Goal: Navigation & Orientation: Find specific page/section

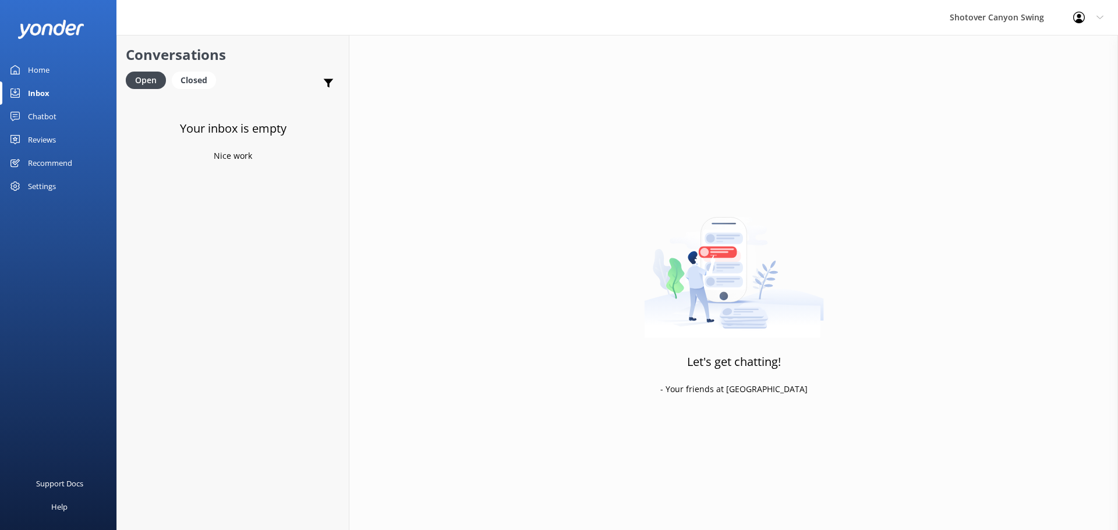
click at [51, 58] on link "Home" at bounding box center [58, 69] width 116 height 23
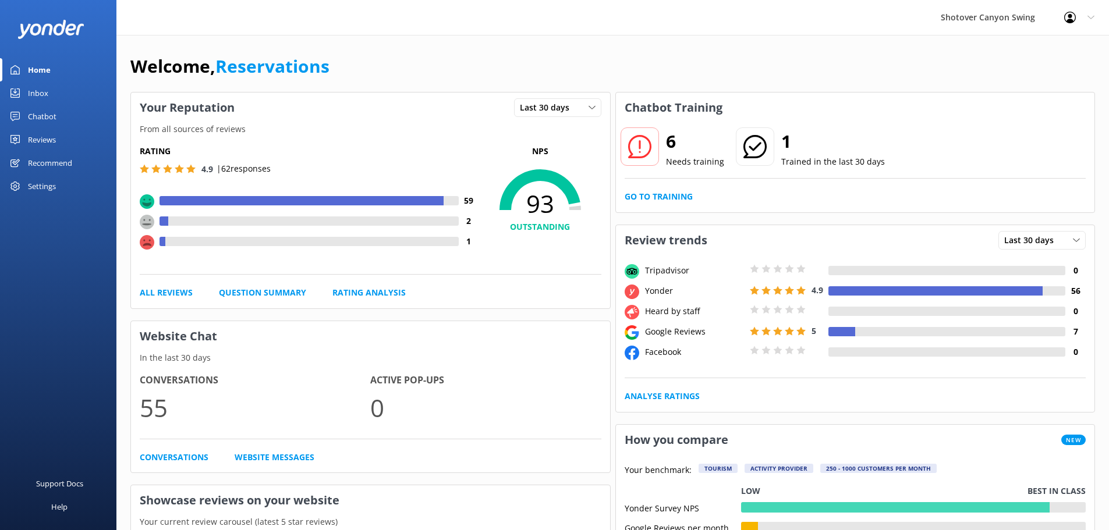
click at [63, 137] on link "Reviews" at bounding box center [58, 139] width 116 height 23
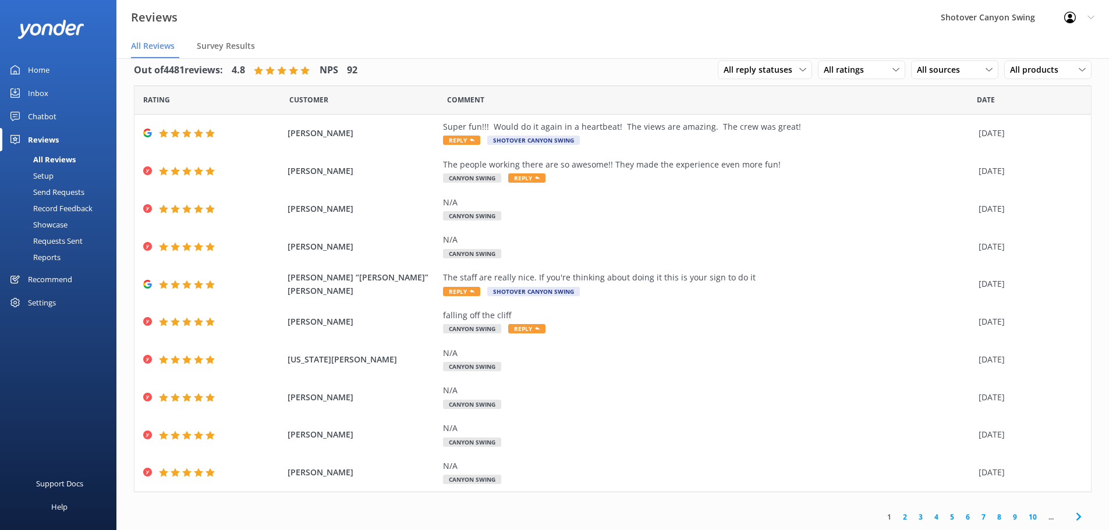
drag, startPoint x: 250, startPoint y: 63, endPoint x: 287, endPoint y: 76, distance: 39.6
click at [255, 68] on div "Out of 4481 reviews: 4.8 NPS 92" at bounding box center [246, 70] width 224 height 30
click at [58, 74] on link "Home" at bounding box center [58, 69] width 116 height 23
